Goal: Task Accomplishment & Management: Complete application form

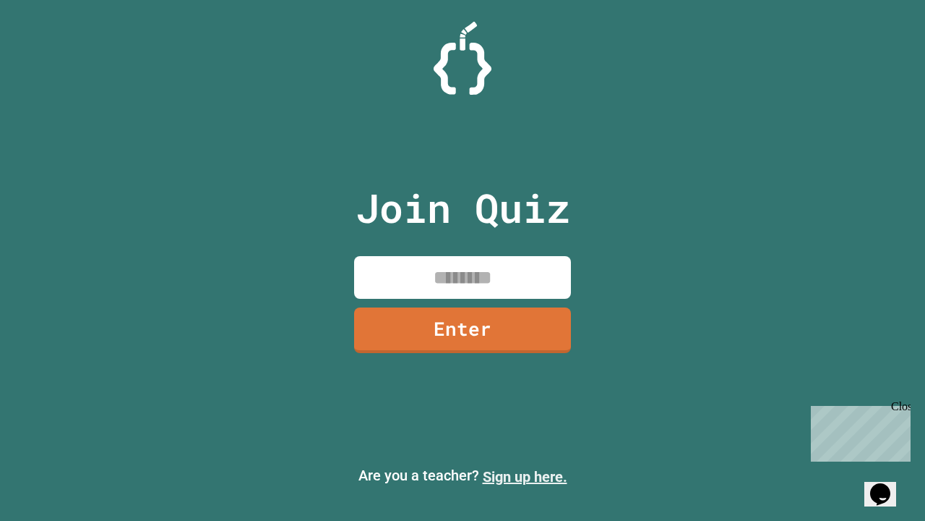
click at [525, 476] on link "Sign up here." at bounding box center [525, 476] width 85 height 17
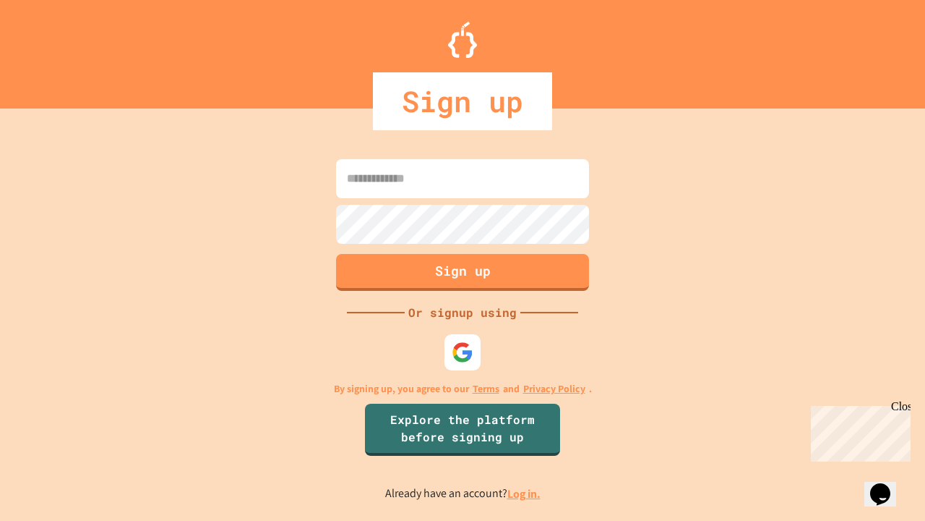
click at [525, 493] on link "Log in." at bounding box center [524, 493] width 33 height 15
